Goal: Transaction & Acquisition: Purchase product/service

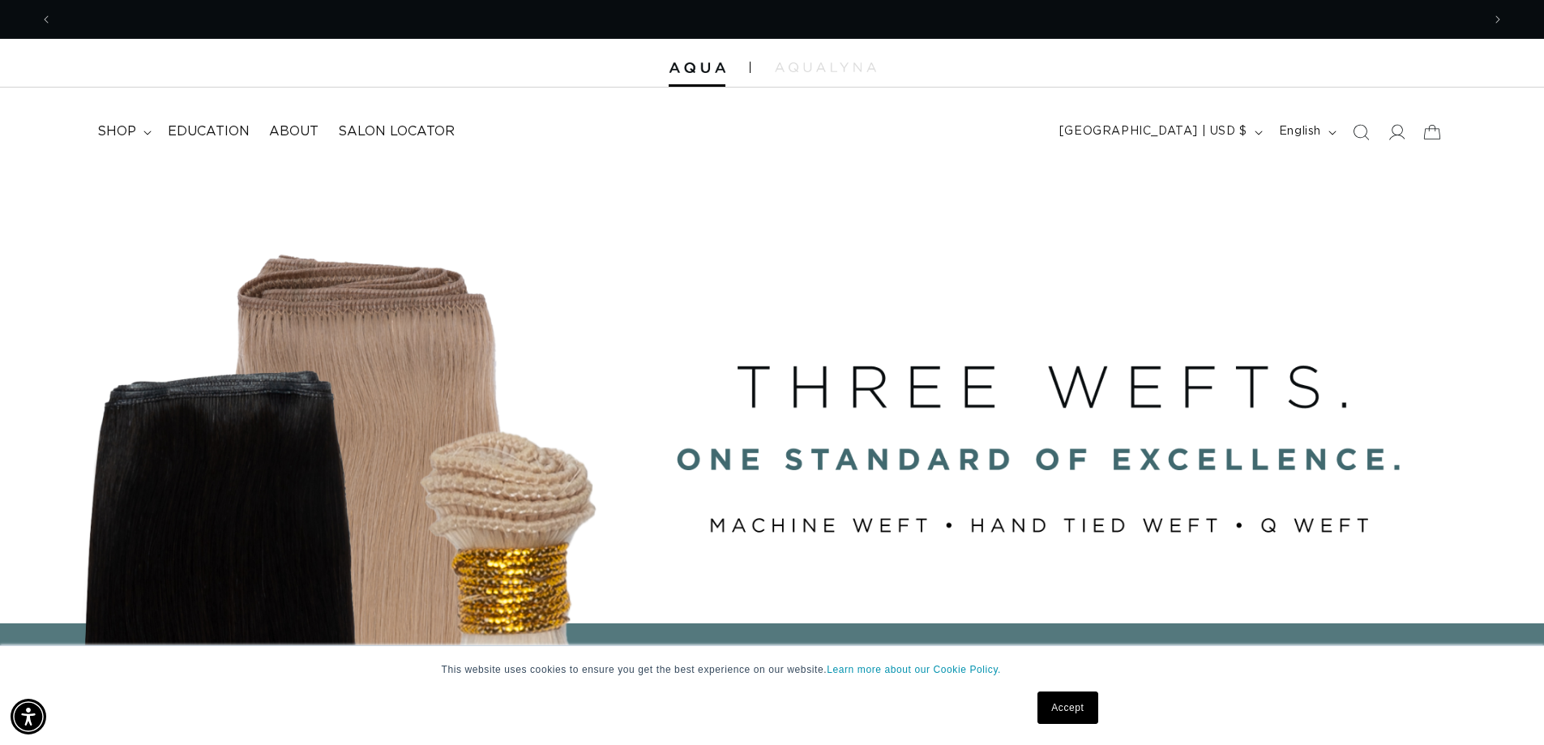
scroll to position [0, 2857]
click at [123, 133] on span "shop" at bounding box center [116, 131] width 39 height 17
click at [1393, 130] on icon at bounding box center [1395, 131] width 17 height 17
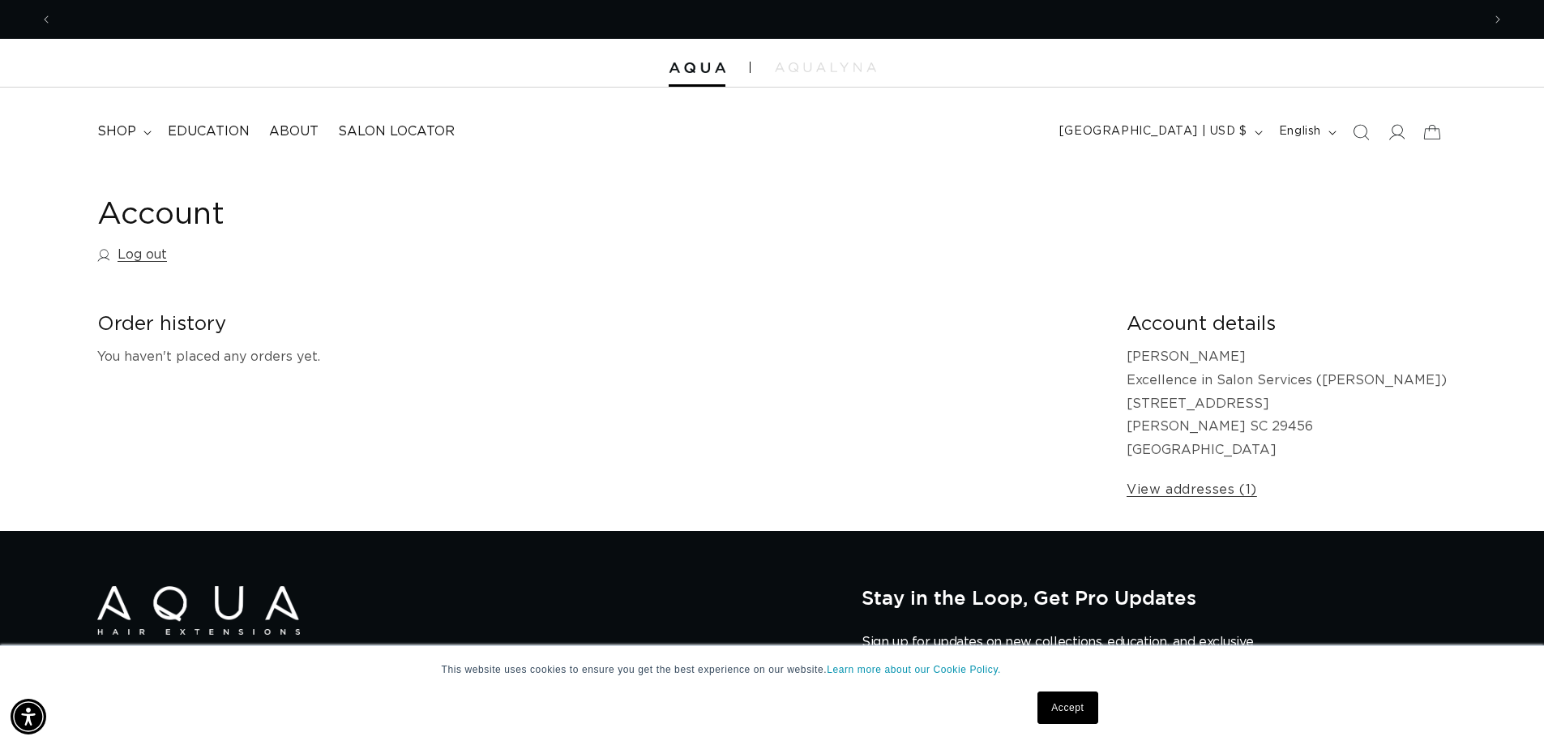
scroll to position [0, 2857]
drag, startPoint x: 886, startPoint y: 2, endPoint x: 477, endPoint y: 259, distance: 483.1
click at [477, 259] on div "Account Log out" at bounding box center [771, 233] width 1349 height 76
click at [153, 253] on link "Log out" at bounding box center [132, 254] width 70 height 23
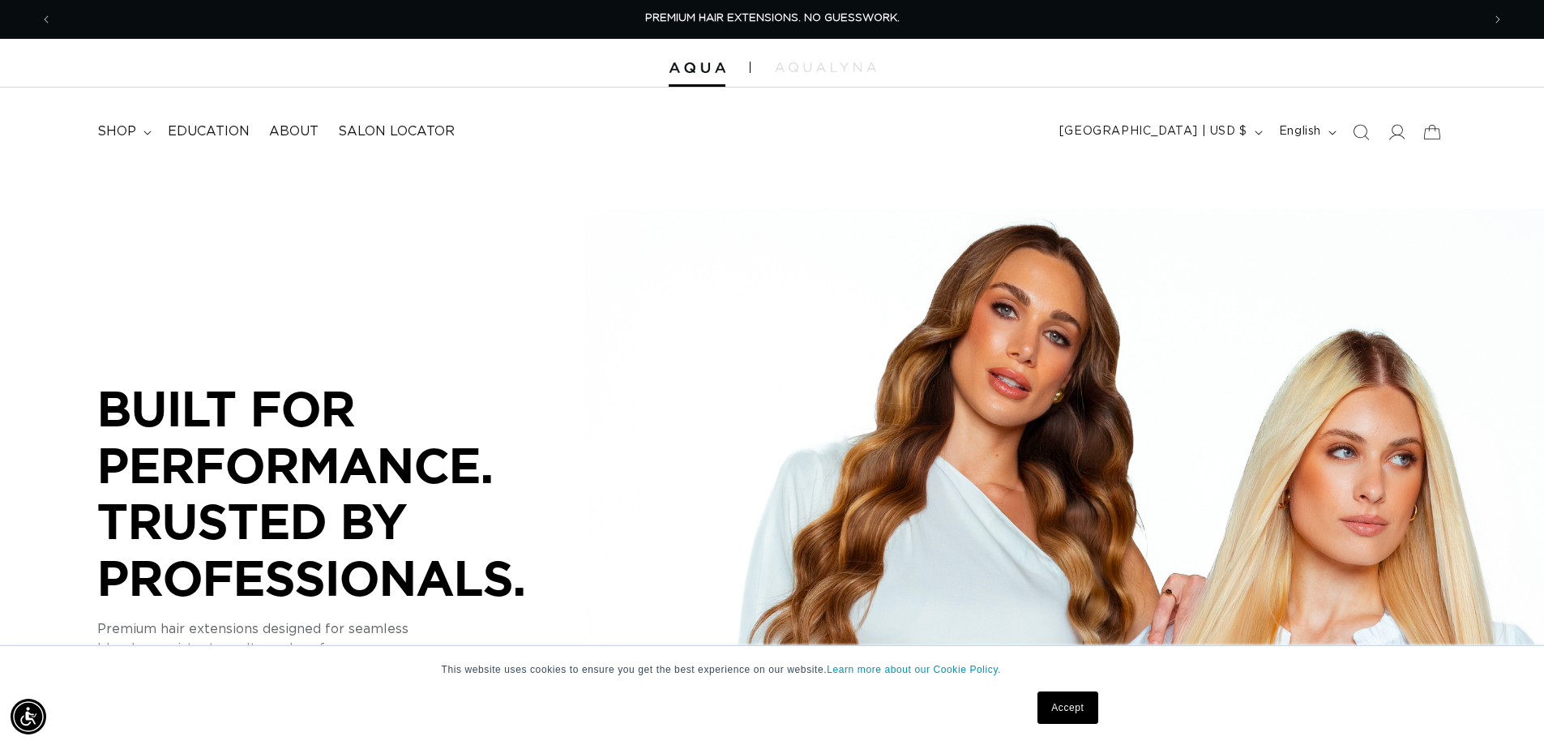
click at [330, 189] on div "BUILT FOR  PERFORMANCE. TRUSTED BY PROFESSIONALS. Premium hair extensions desig…" at bounding box center [772, 530] width 1544 height 729
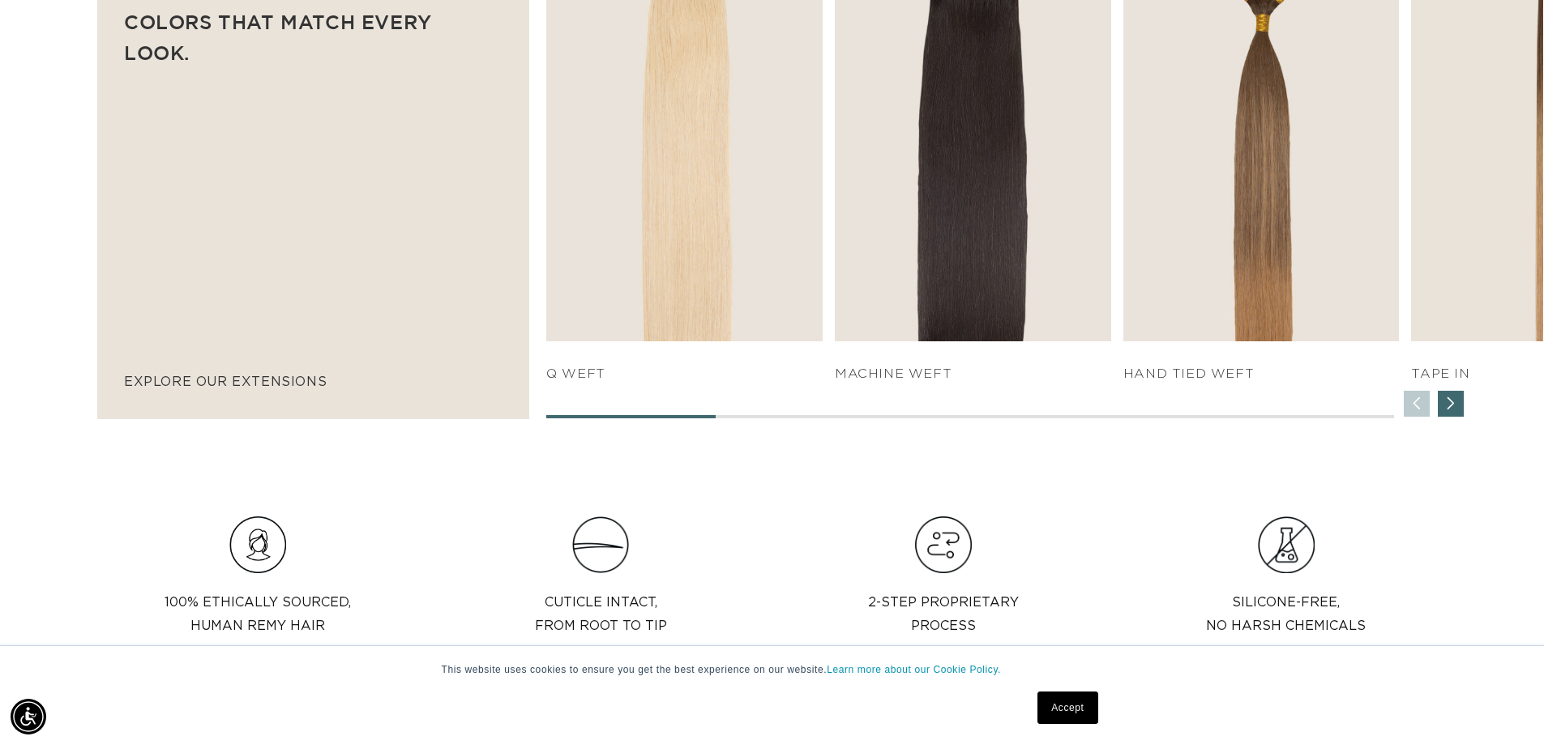
scroll to position [0, 1429]
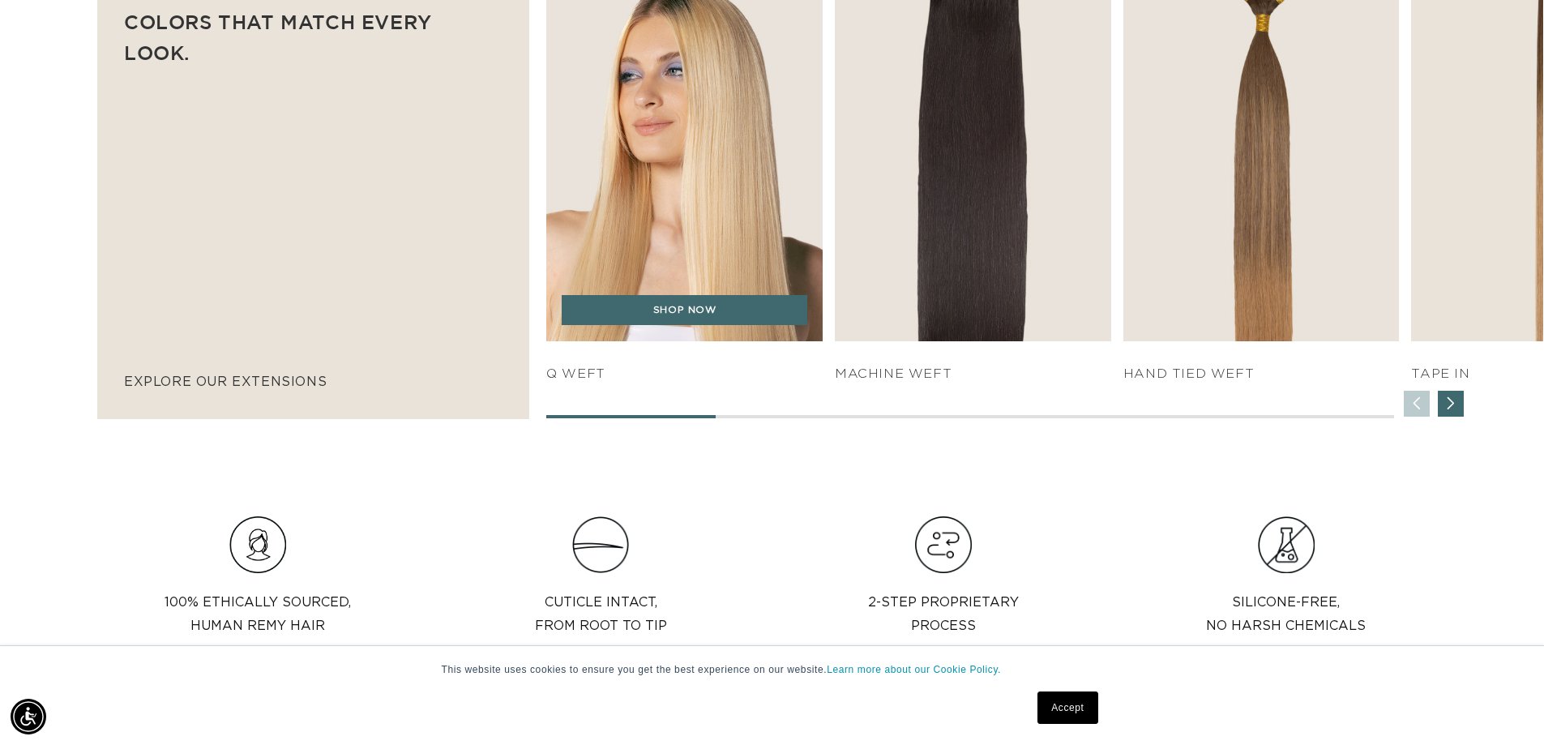
click at [658, 265] on img "1 / 7" at bounding box center [685, 131] width 290 height 442
click at [699, 309] on link "SHOP NOW" at bounding box center [685, 310] width 246 height 31
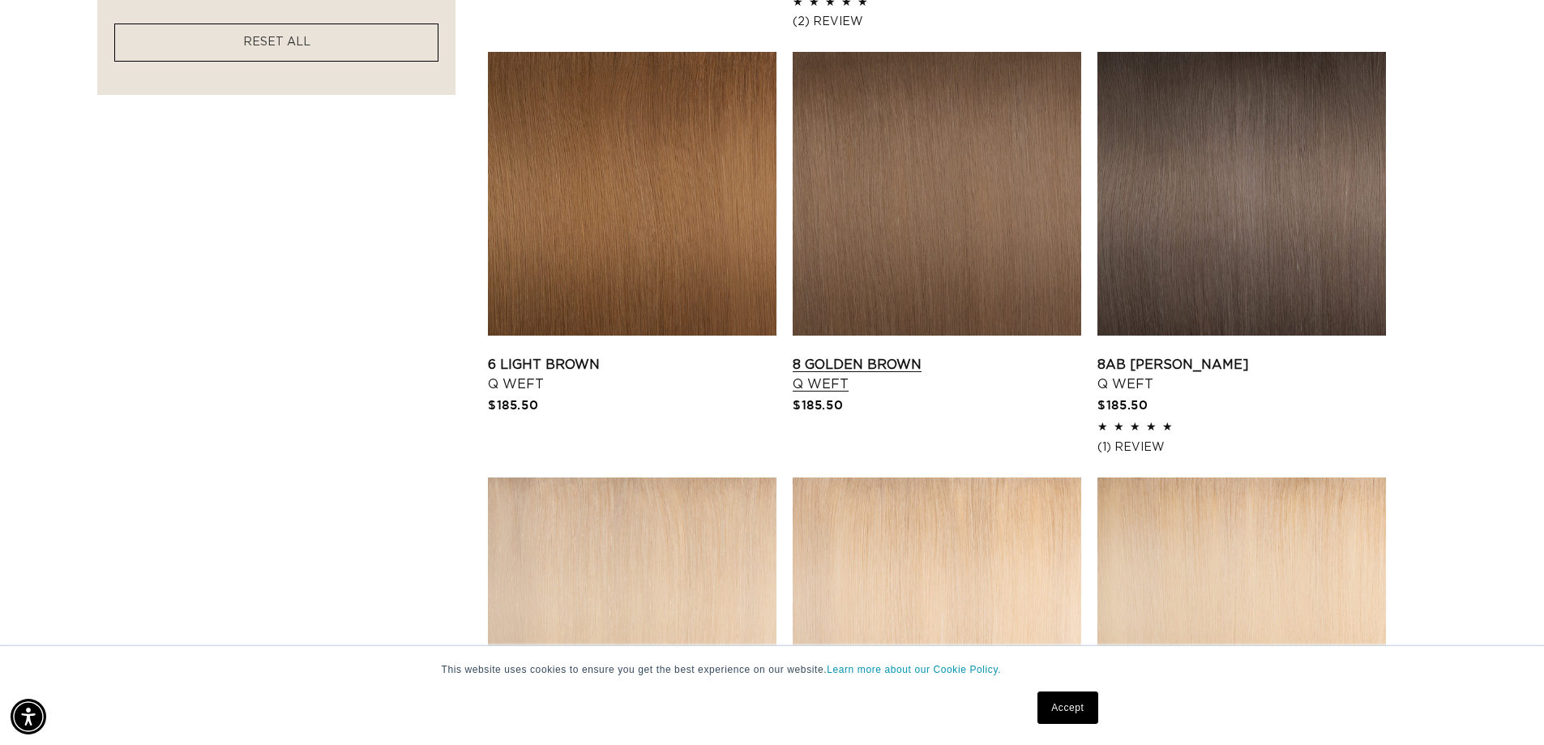
scroll to position [0, 1429]
click at [839, 384] on link "8 Golden Brown Q Weft" at bounding box center [936, 374] width 288 height 39
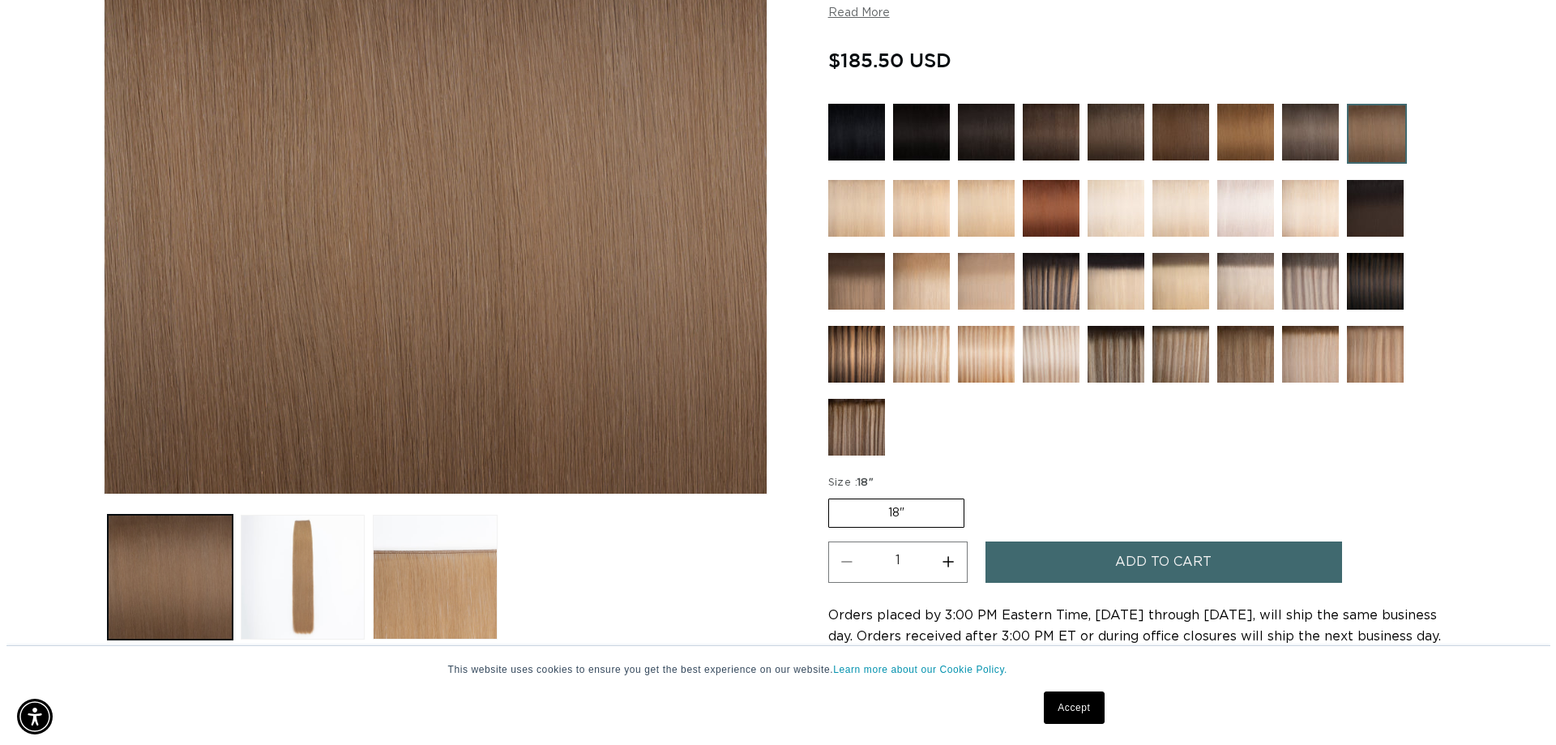
scroll to position [486, 0]
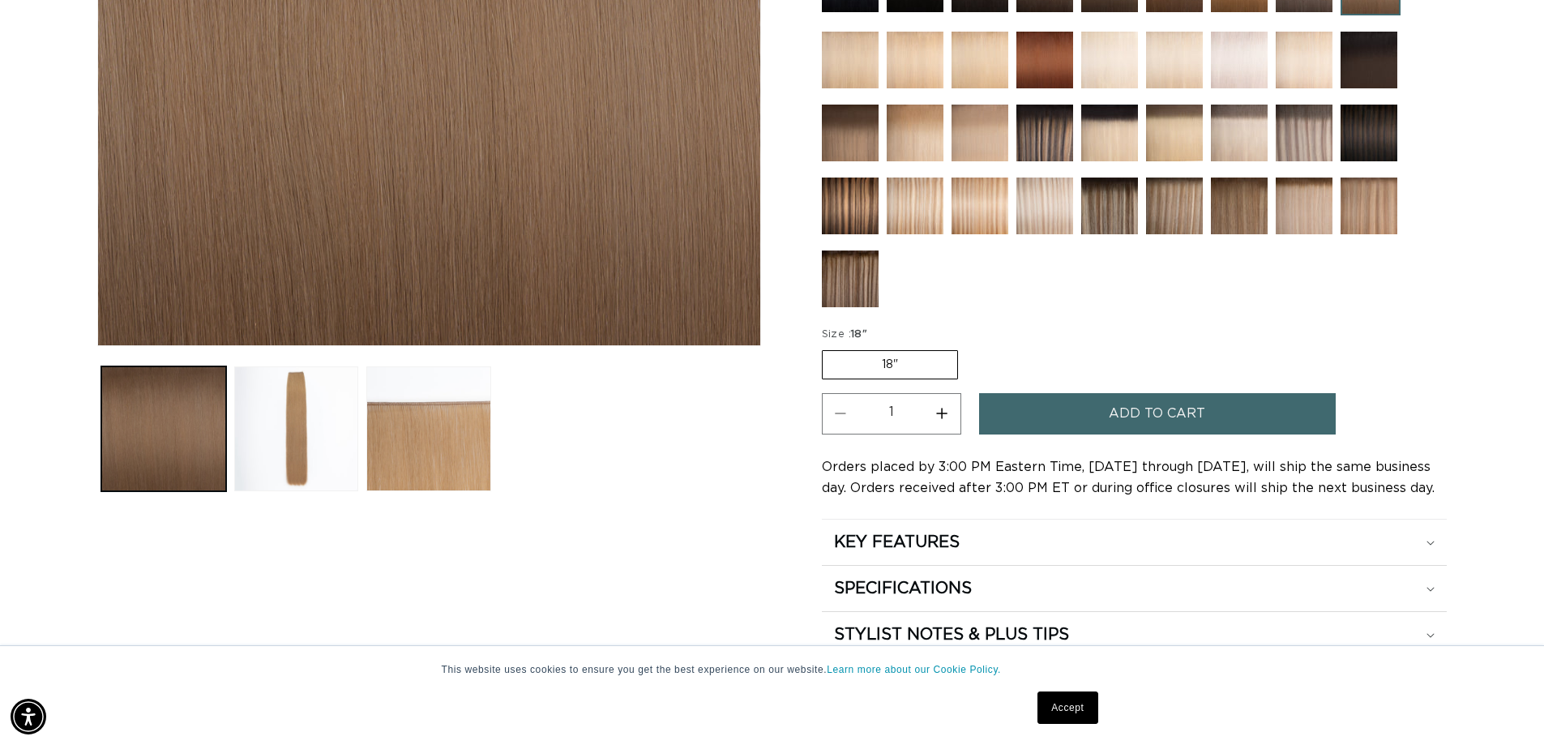
click at [1015, 410] on button "Add to cart" at bounding box center [1157, 413] width 357 height 41
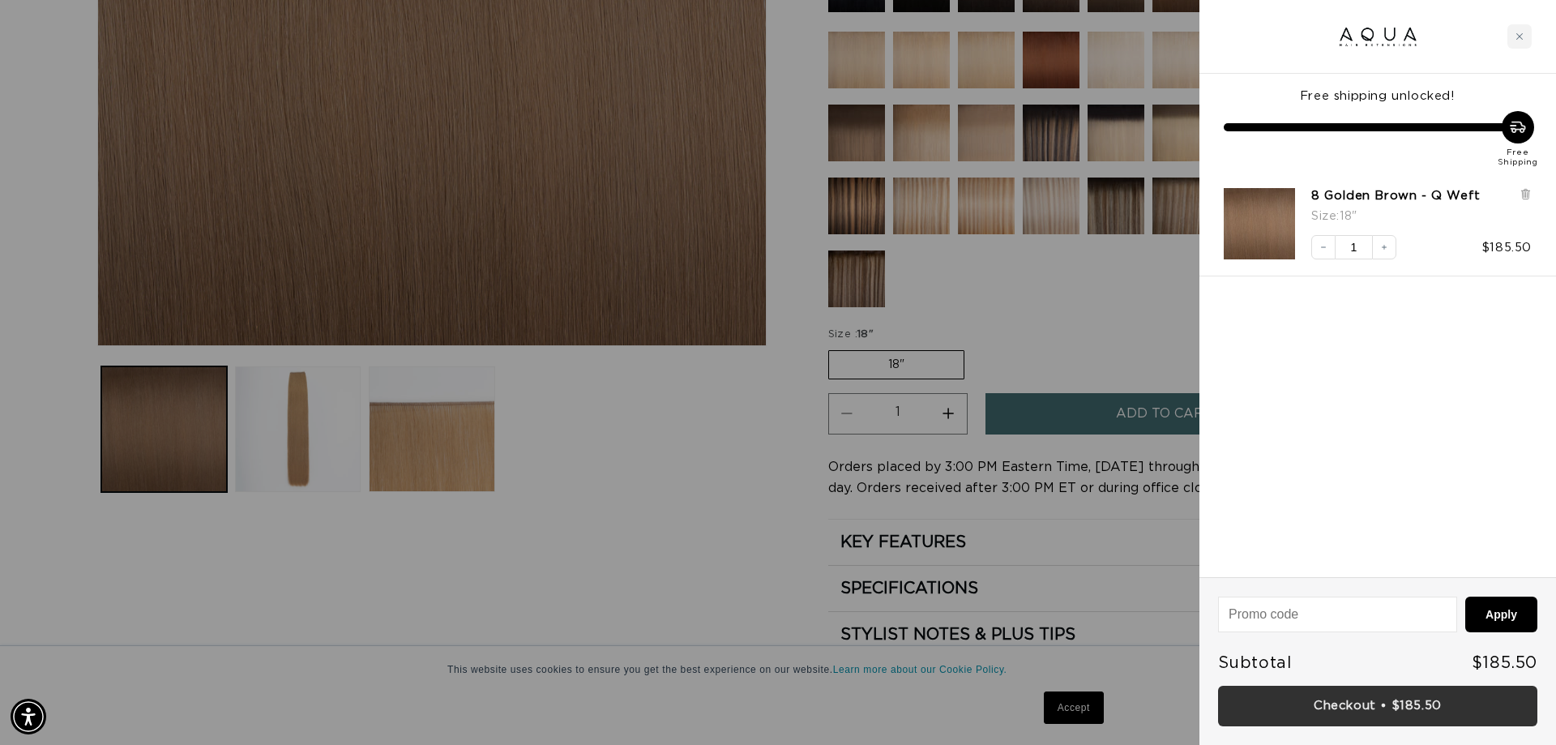
scroll to position [0, 0]
click at [1414, 709] on link "Checkout • $185.50" at bounding box center [1377, 706] width 319 height 41
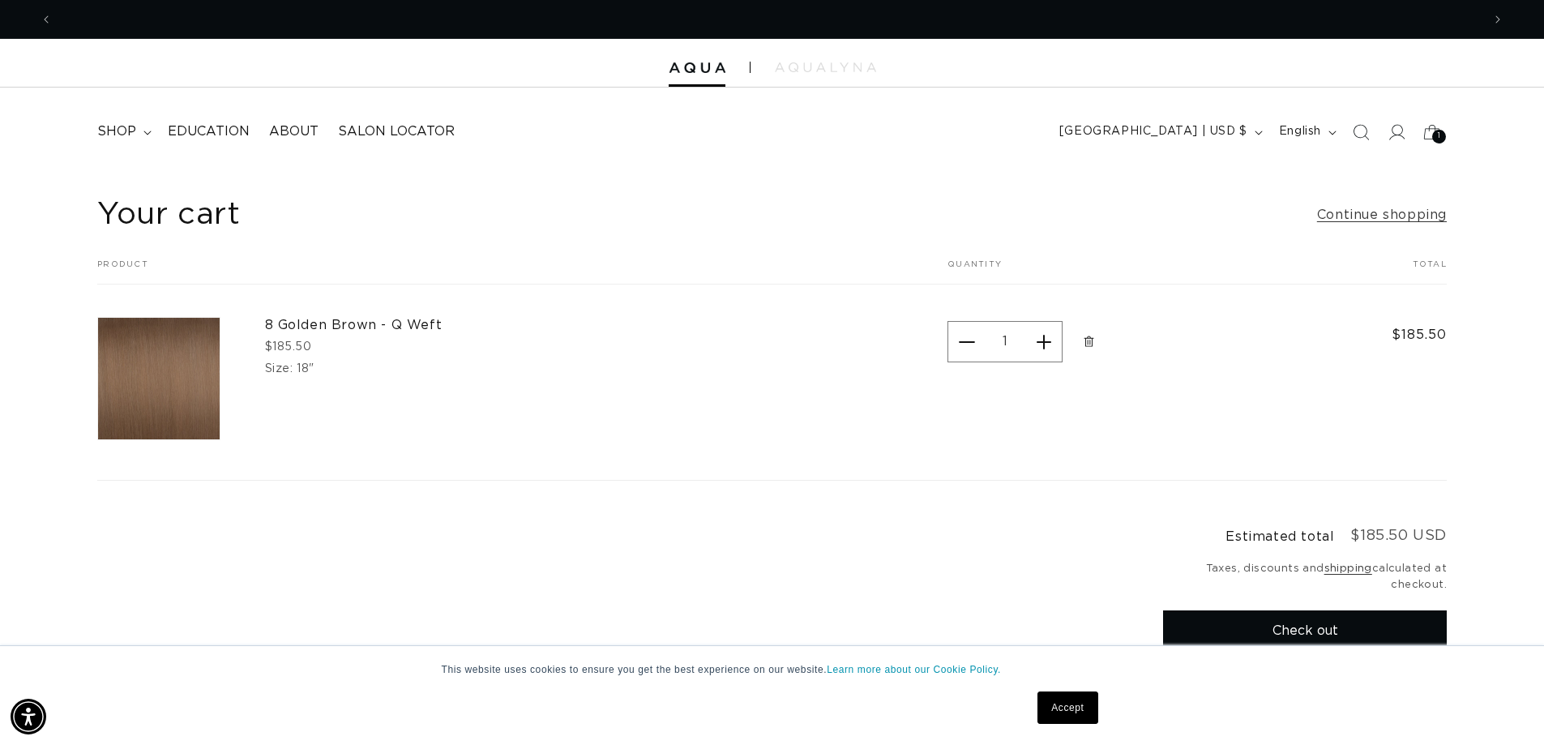
scroll to position [0, 1429]
click at [1086, 343] on icon "Remove 8 Golden Brown - Q Weft - 18&quot;" at bounding box center [1089, 341] width 12 height 12
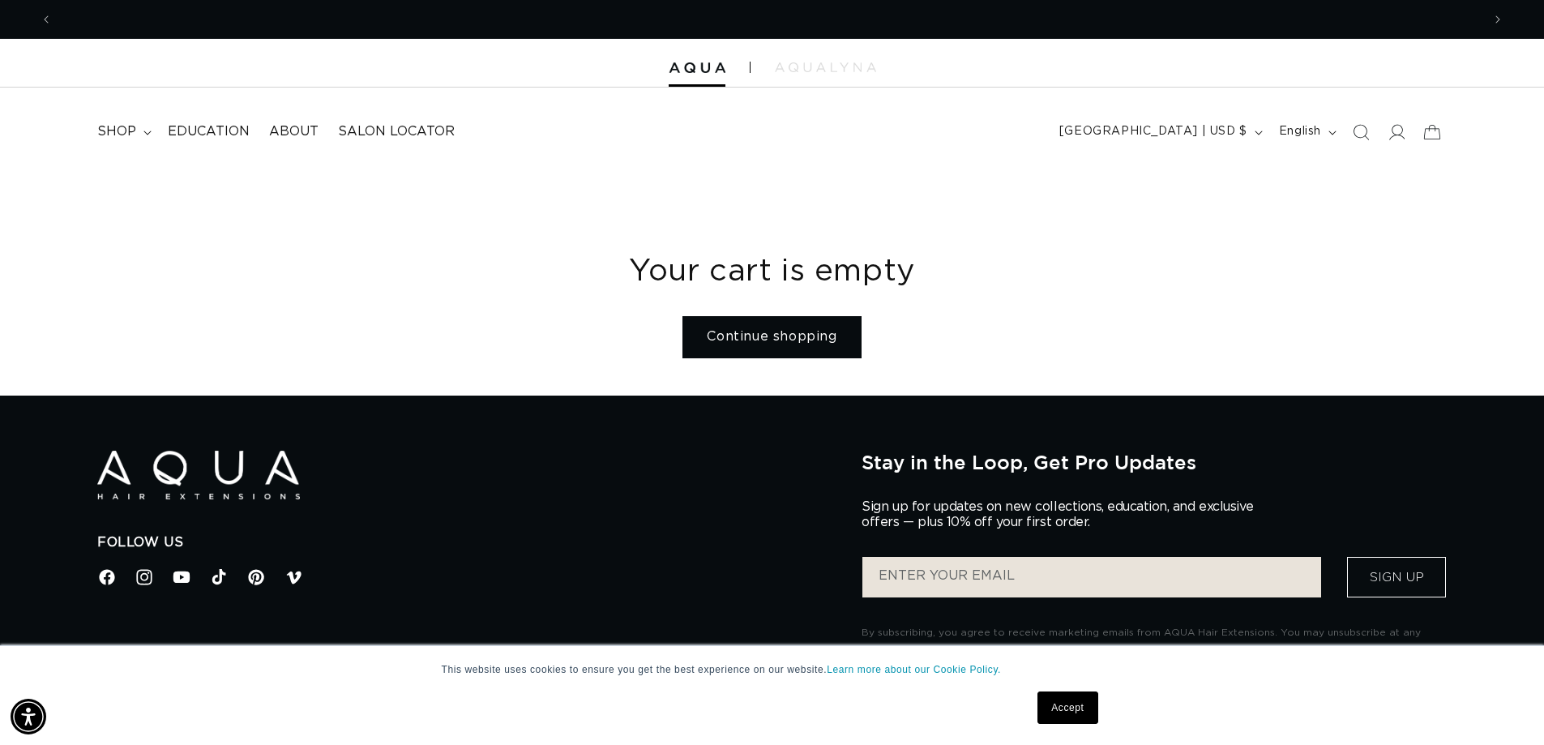
scroll to position [0, 2857]
